Goal: Task Accomplishment & Management: Manage account settings

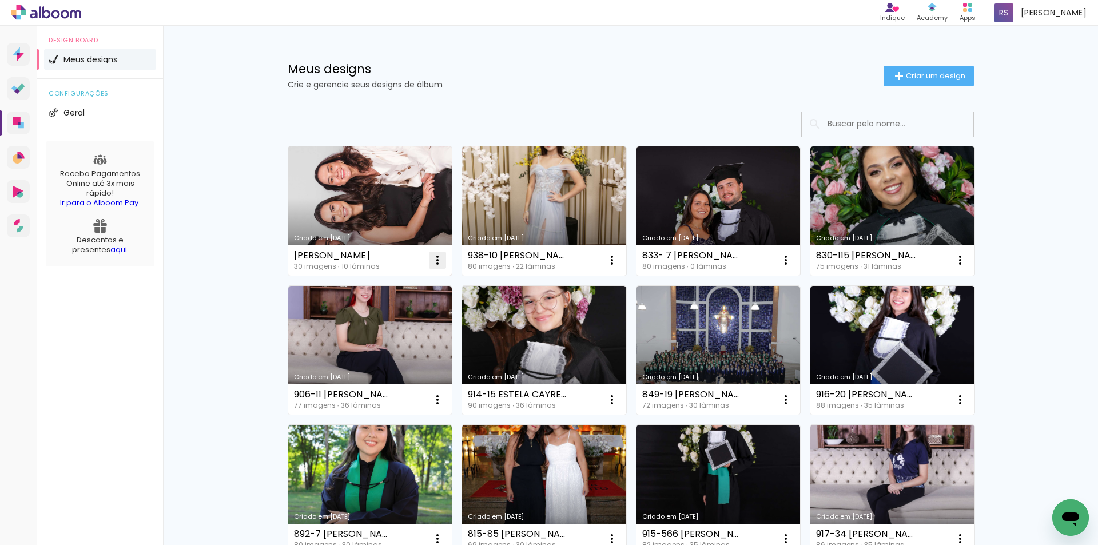
click at [435, 260] on iron-icon at bounding box center [438, 260] width 14 height 14
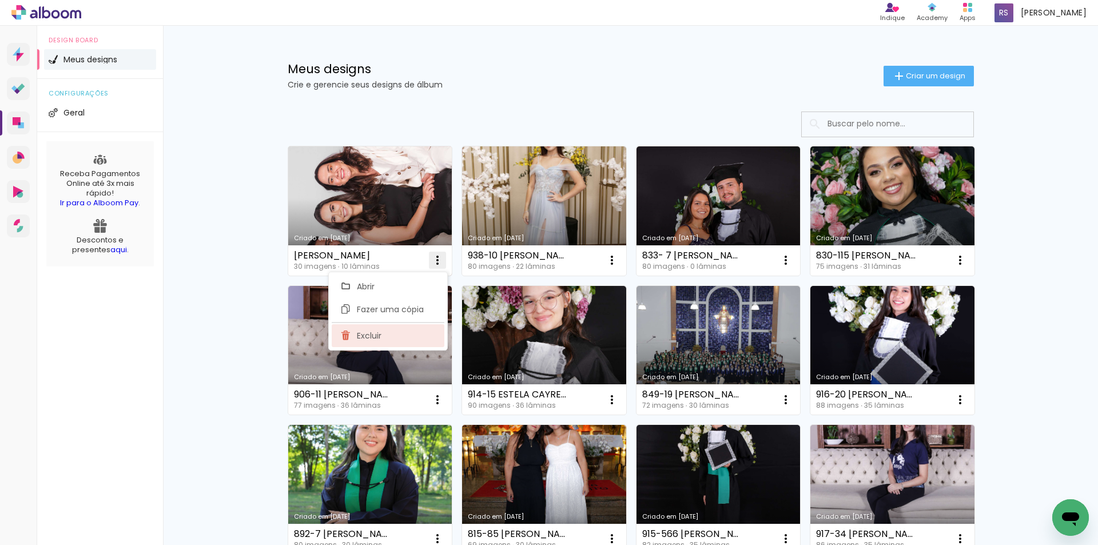
click at [384, 333] on paper-item "Excluir" at bounding box center [388, 335] width 113 height 23
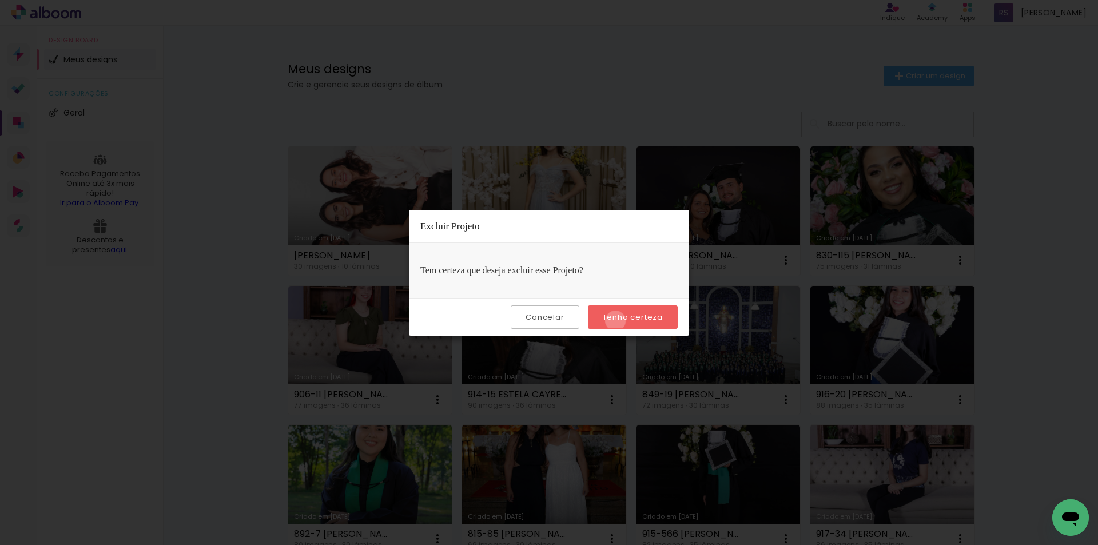
click at [0, 0] on slot "Tenho certeza" at bounding box center [0, 0] width 0 height 0
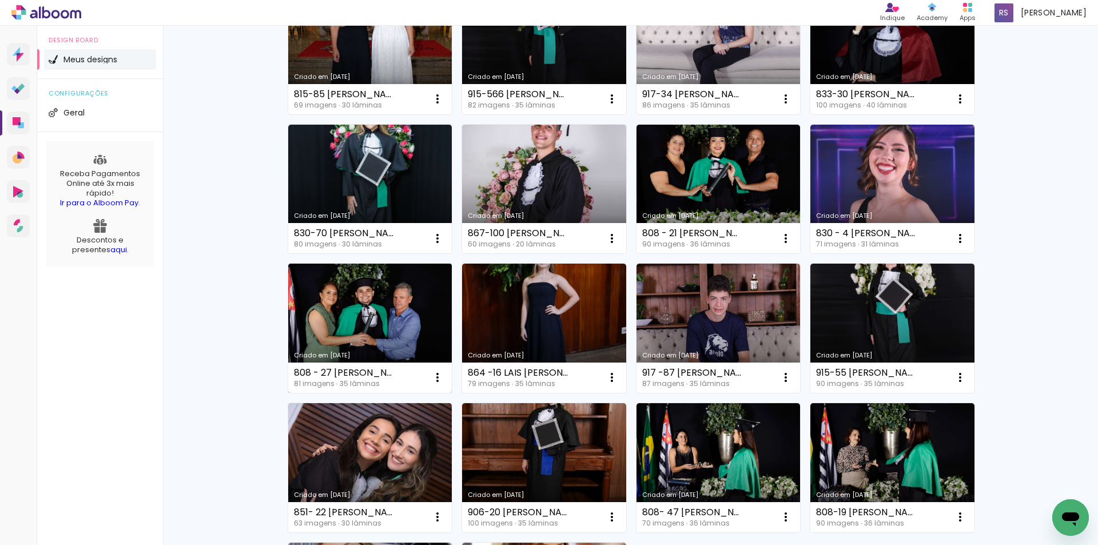
scroll to position [457, 0]
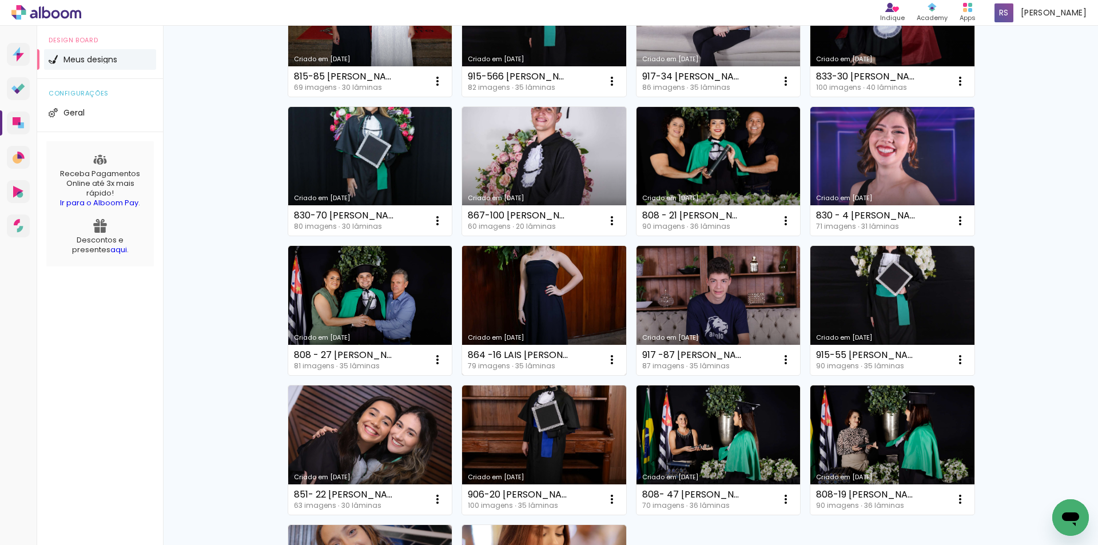
click at [549, 290] on link "Criado em [DATE]" at bounding box center [544, 310] width 164 height 129
